Goal: Download file/media

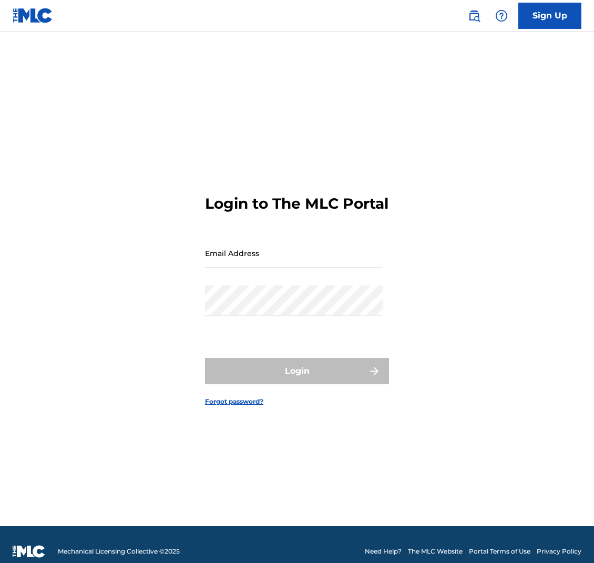
type input "[PERSON_NAME][EMAIL_ADDRESS][DOMAIN_NAME]"
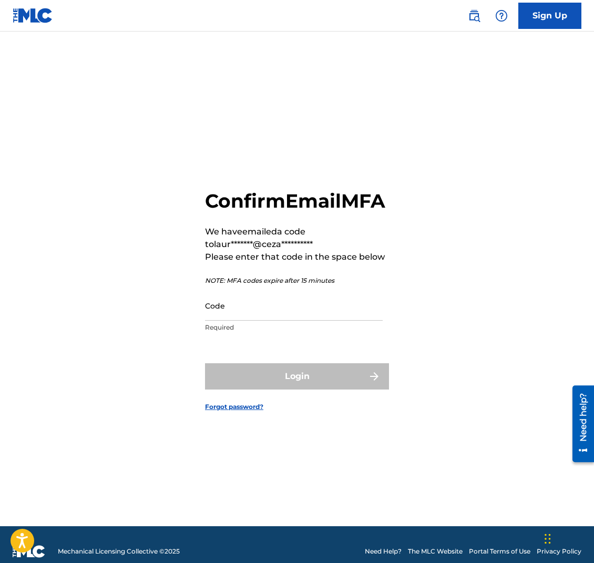
click at [277, 332] on p "Required" at bounding box center [294, 327] width 178 height 9
click at [271, 314] on input "Code" at bounding box center [294, 306] width 178 height 30
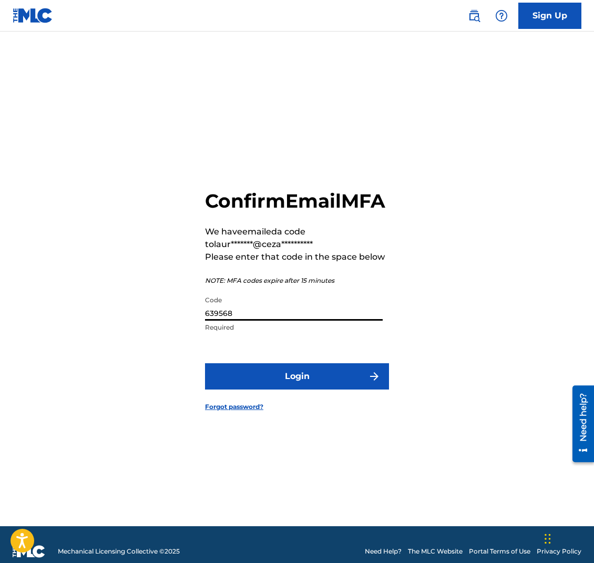
type input "639568"
click at [245, 389] on button "Login" at bounding box center [297, 376] width 184 height 26
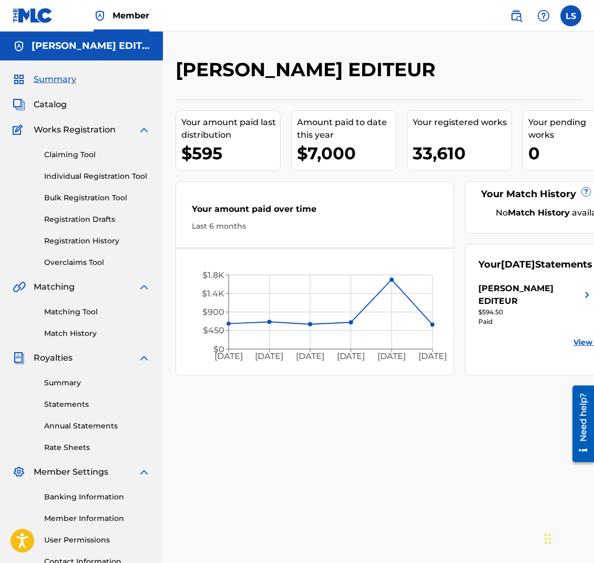
click at [66, 384] on link "Summary" at bounding box center [97, 382] width 106 height 11
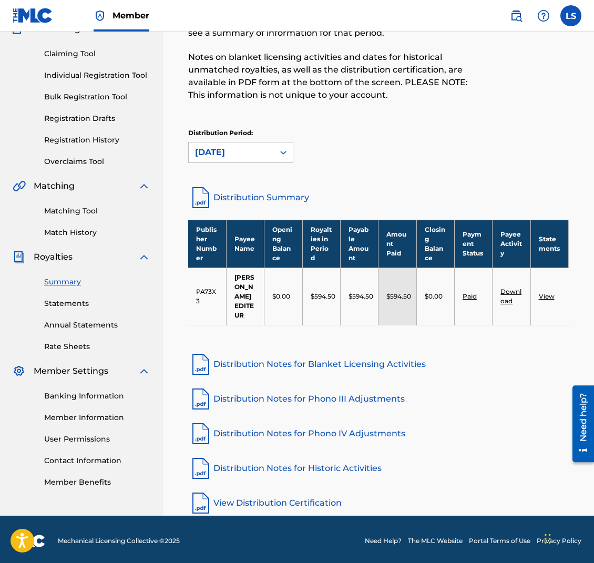
scroll to position [114, 0]
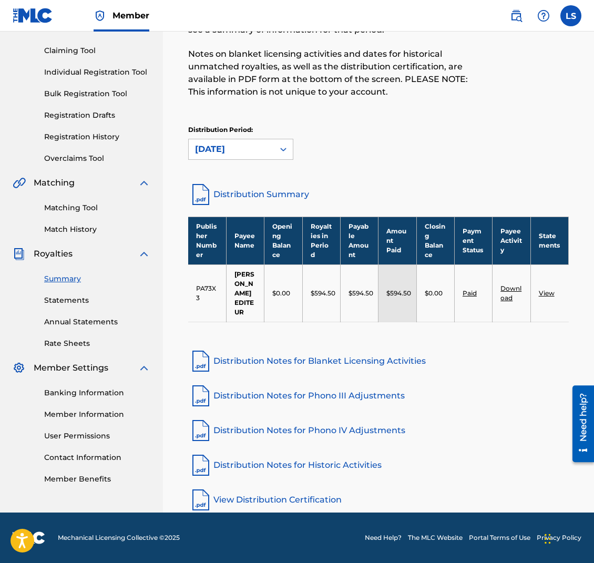
click at [515, 284] on link "Download" at bounding box center [510, 292] width 21 height 17
